Goal: Manage account settings

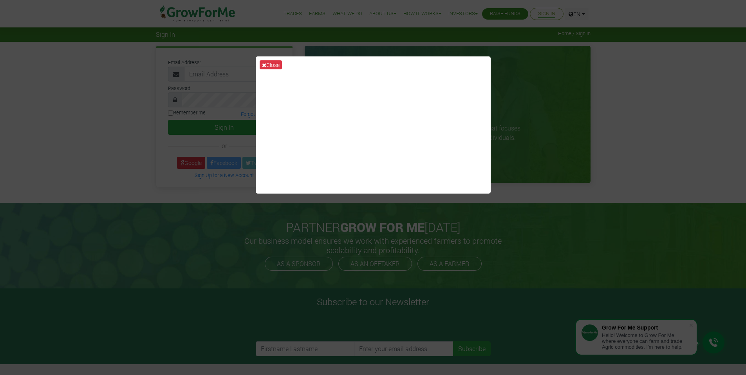
click at [577, 213] on div "Close" at bounding box center [373, 187] width 746 height 375
click at [276, 64] on button "Close" at bounding box center [271, 64] width 22 height 9
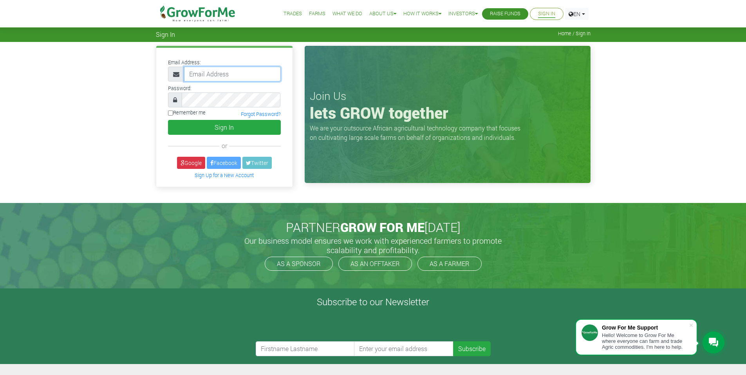
click at [218, 76] on input "email" at bounding box center [232, 74] width 97 height 15
type input "pippenbeat@gmail.com"
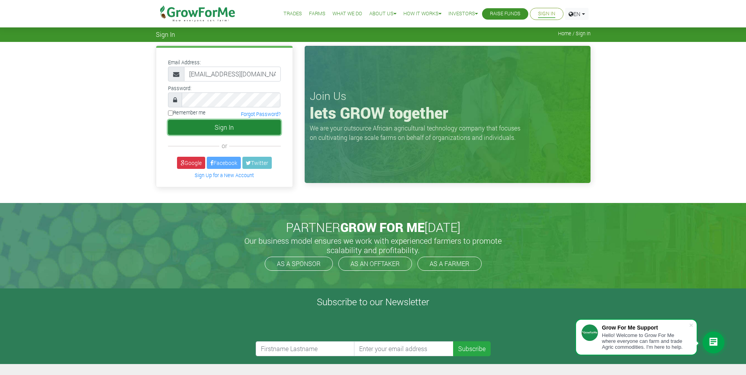
click at [226, 127] on button "Sign In" at bounding box center [224, 127] width 113 height 15
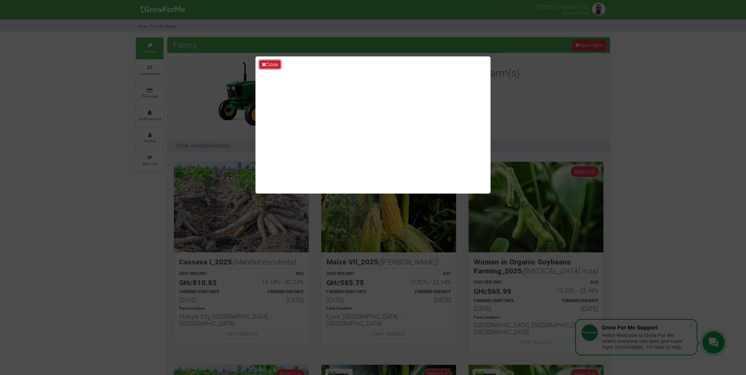
click at [273, 64] on button "Close" at bounding box center [269, 64] width 21 height 9
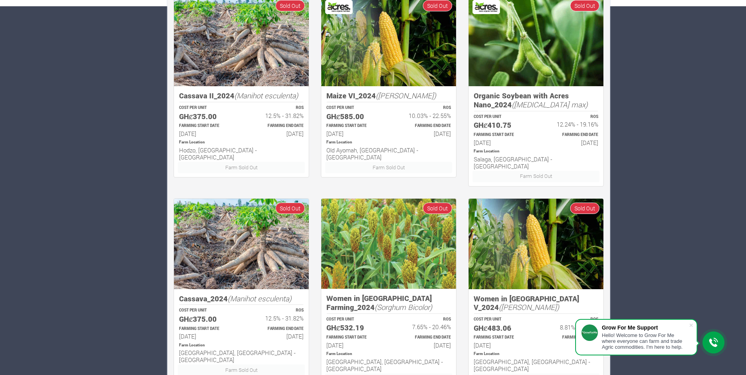
scroll to position [398, 0]
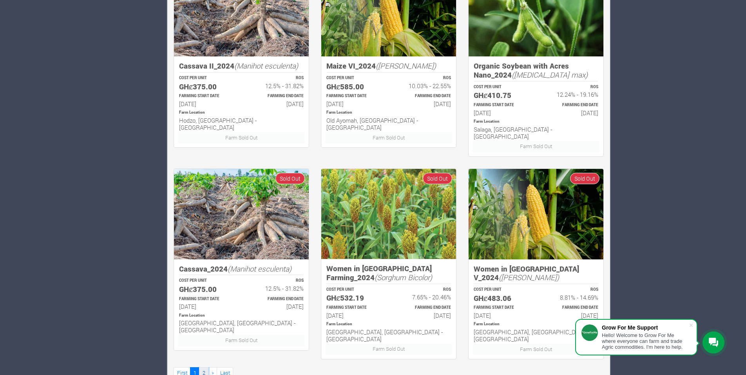
click at [203, 367] on link "2" at bounding box center [203, 372] width 9 height 11
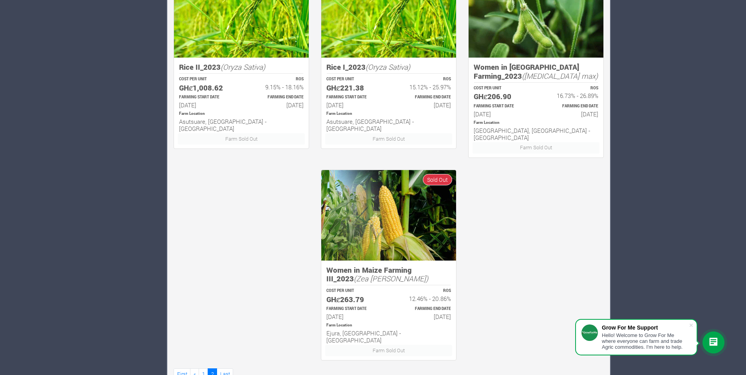
scroll to position [399, 0]
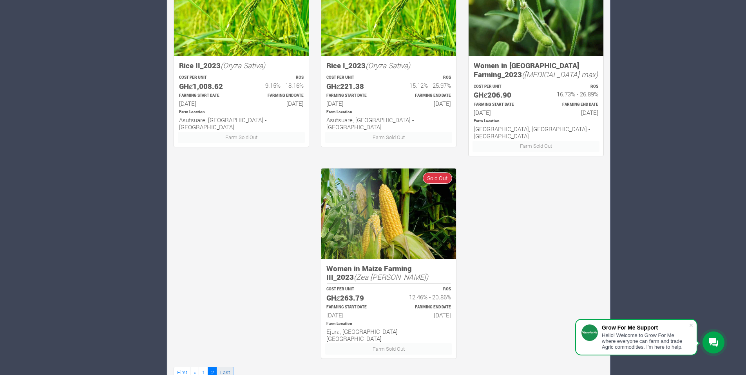
click at [229, 367] on link "Last" at bounding box center [225, 372] width 16 height 11
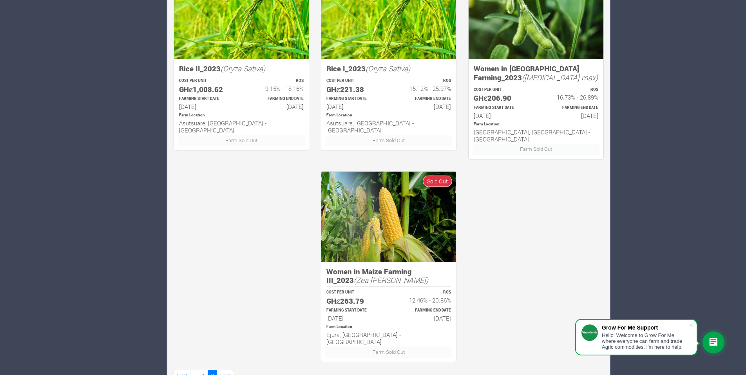
scroll to position [399, 0]
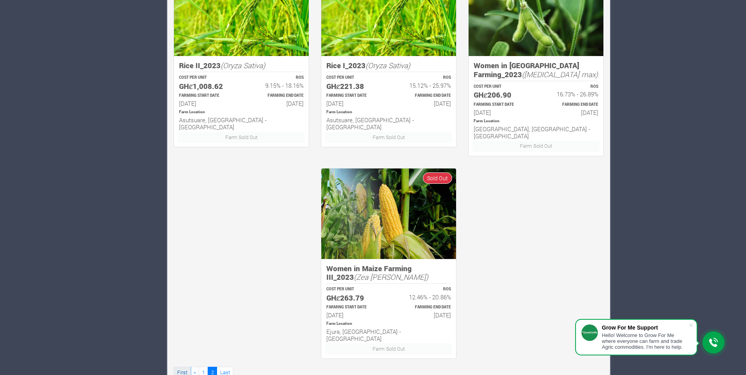
click at [183, 367] on link "First" at bounding box center [182, 372] width 17 height 11
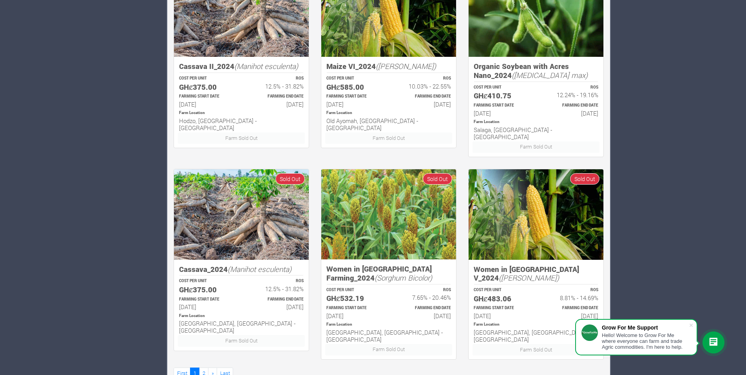
scroll to position [398, 0]
click at [228, 367] on link "Last" at bounding box center [225, 372] width 16 height 11
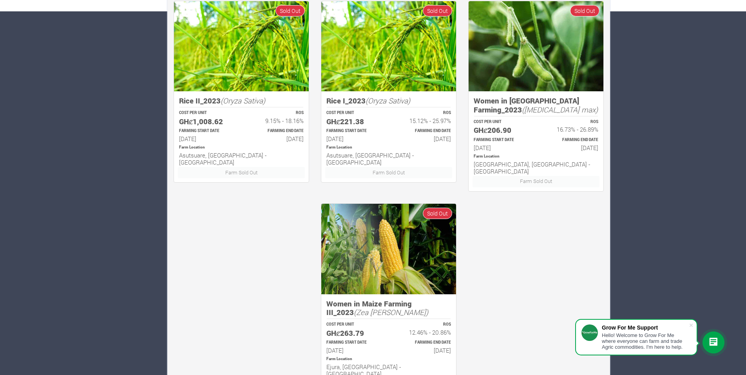
scroll to position [399, 0]
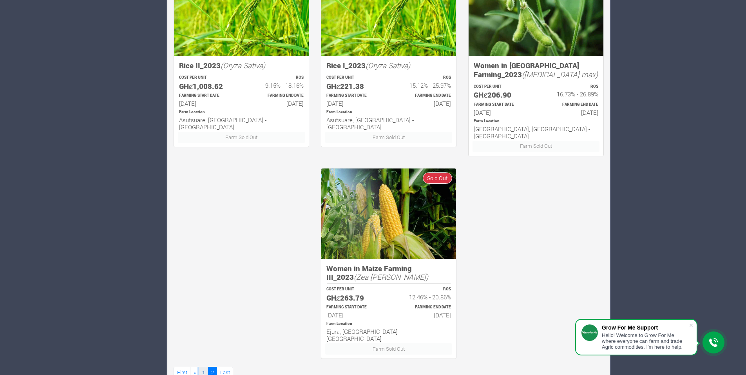
click at [206, 367] on link "1" at bounding box center [203, 372] width 9 height 11
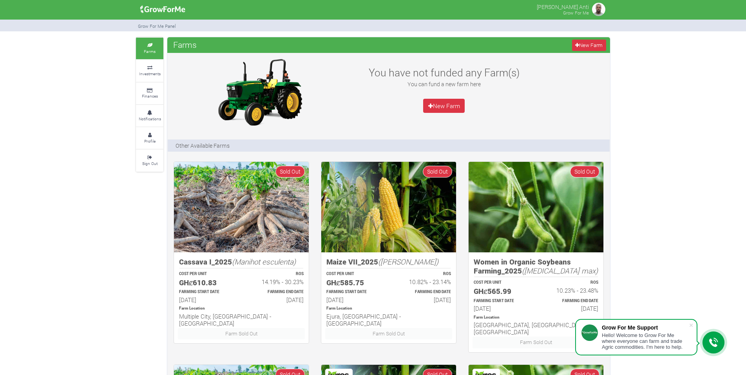
click at [596, 14] on img at bounding box center [599, 10] width 16 height 16
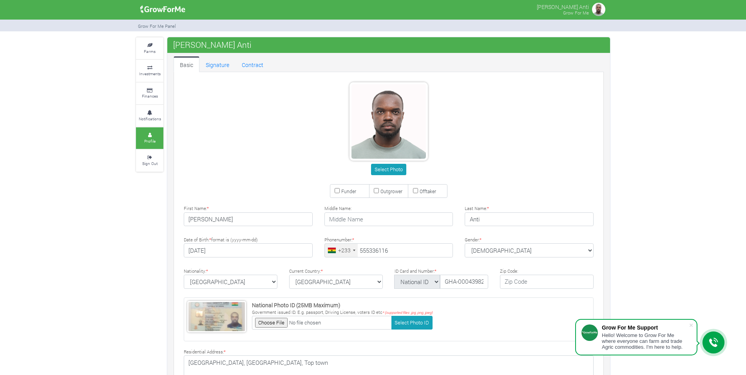
type input "55 533 6116"
click at [101, 217] on div "Farms Investments Finances Notifications Profile Sign Out Eugene Anti" at bounding box center [373, 258] width 746 height 443
click at [144, 162] on small "Sign Out" at bounding box center [149, 163] width 15 height 5
